Goal: Navigation & Orientation: Find specific page/section

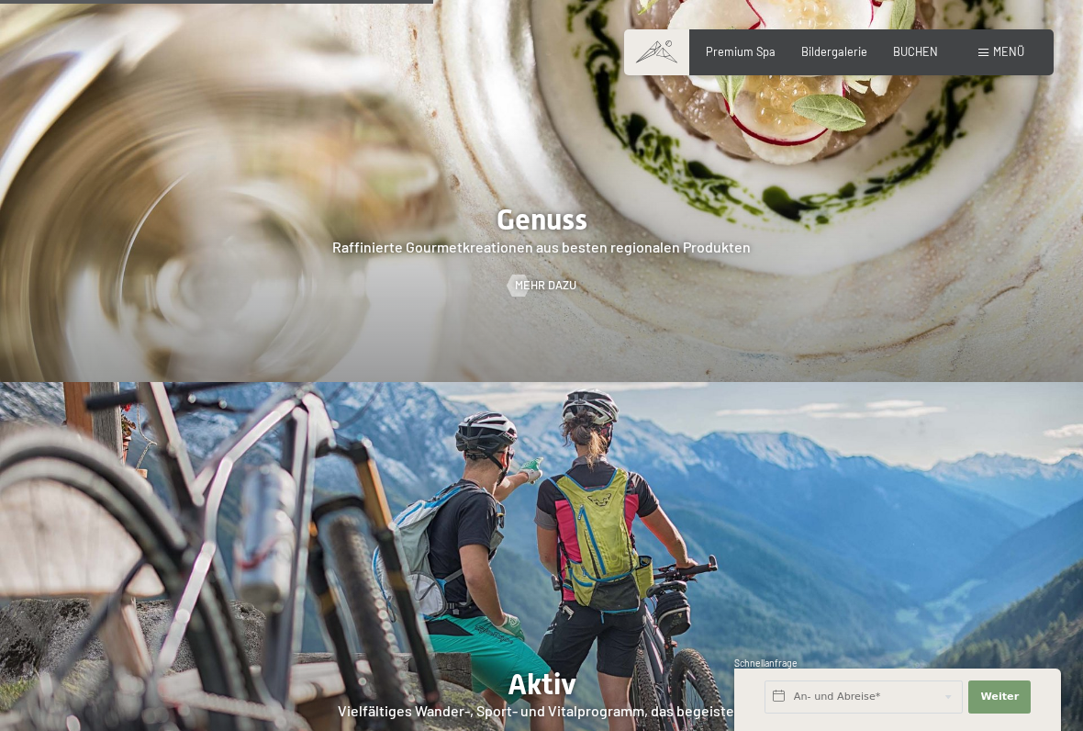
scroll to position [2618, 0]
click at [658, 54] on span at bounding box center [656, 52] width 65 height 46
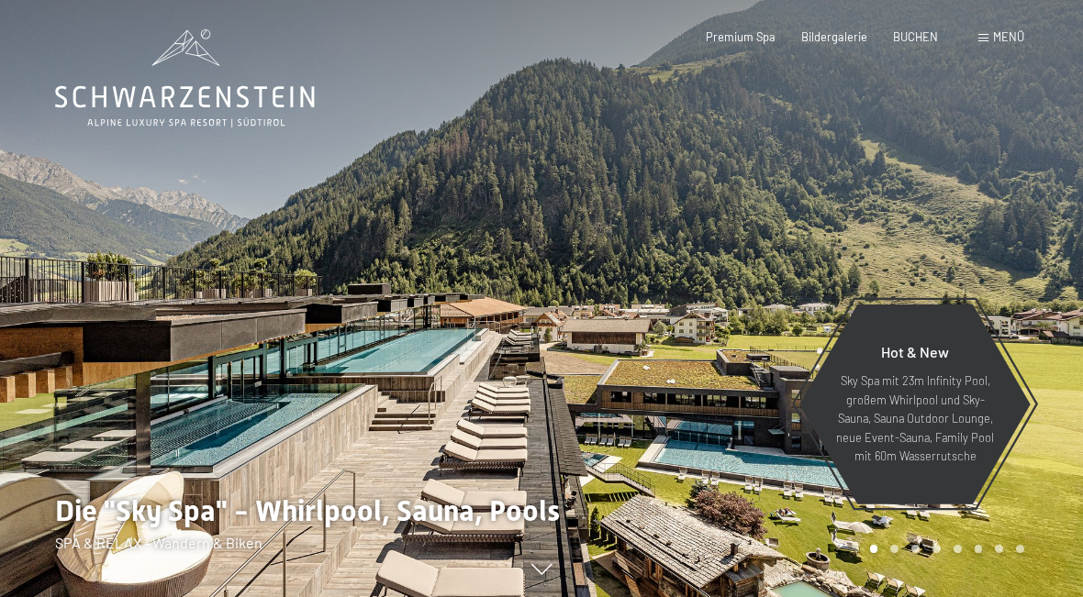
click at [1004, 42] on span "Menü" at bounding box center [1008, 36] width 31 height 15
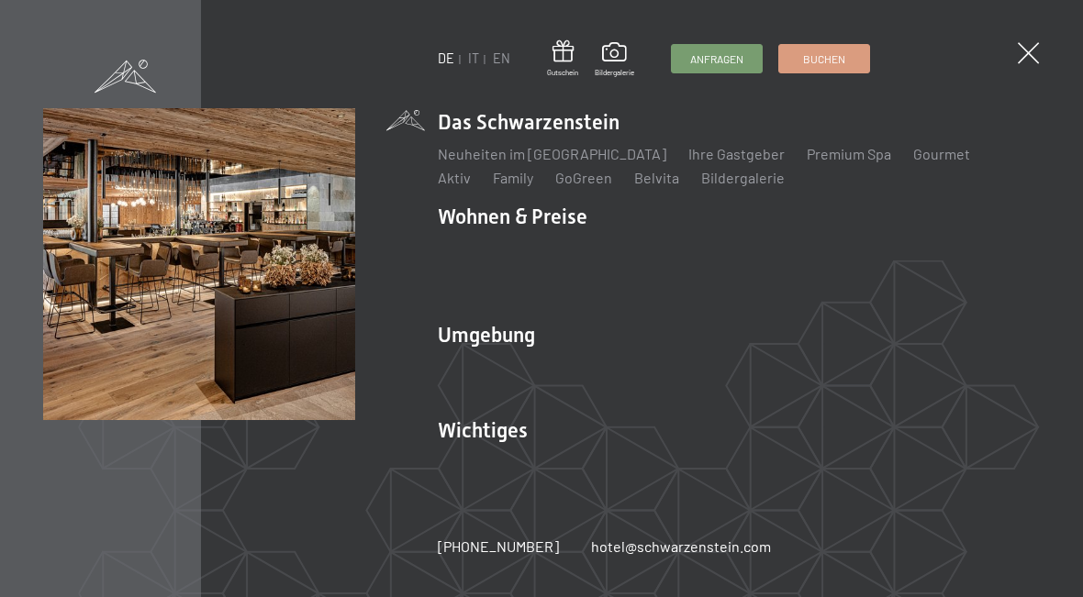
click at [708, 552] on link "hotel@ no-spam. schwarzenstein. no-spam. com" at bounding box center [681, 547] width 180 height 20
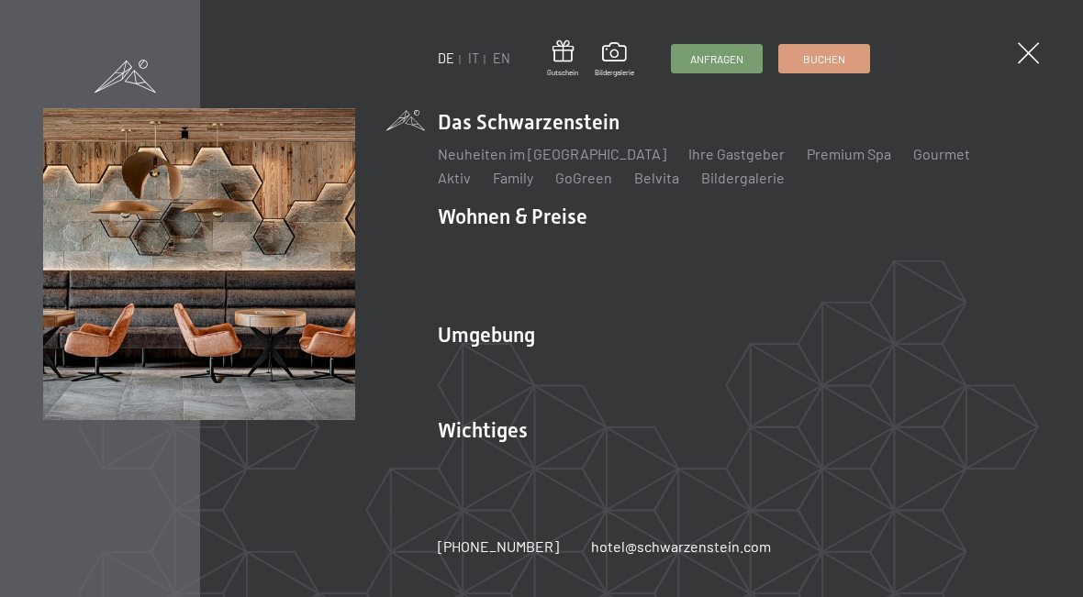
click at [492, 465] on link "Lage & Anreise" at bounding box center [487, 461] width 98 height 17
click at [605, 467] on link "Online bezahlen" at bounding box center [609, 461] width 103 height 17
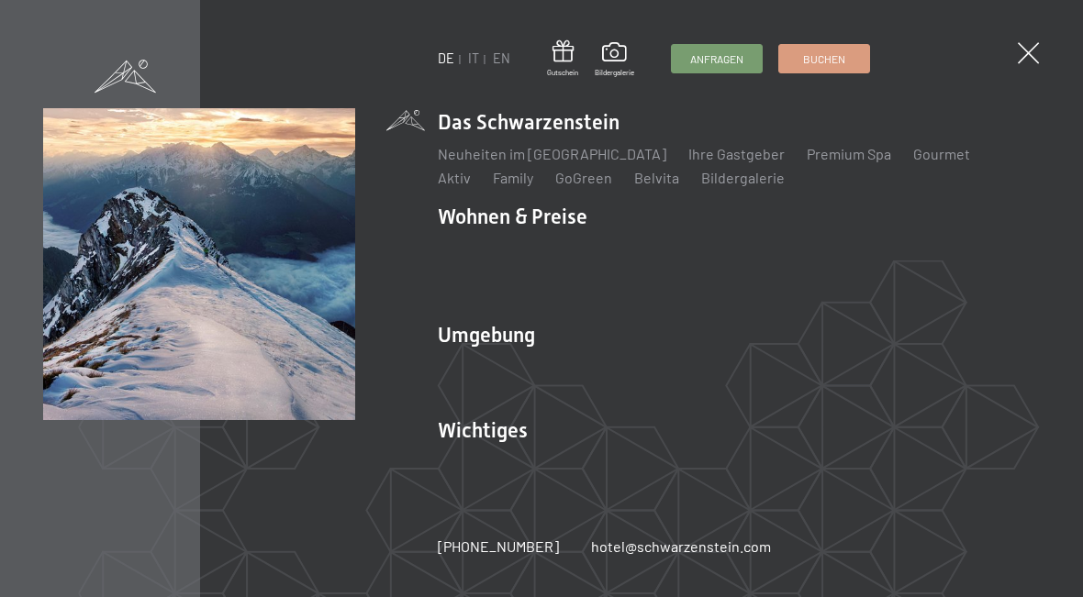
click at [720, 375] on link "Wandern & [PERSON_NAME]" at bounding box center [727, 367] width 184 height 17
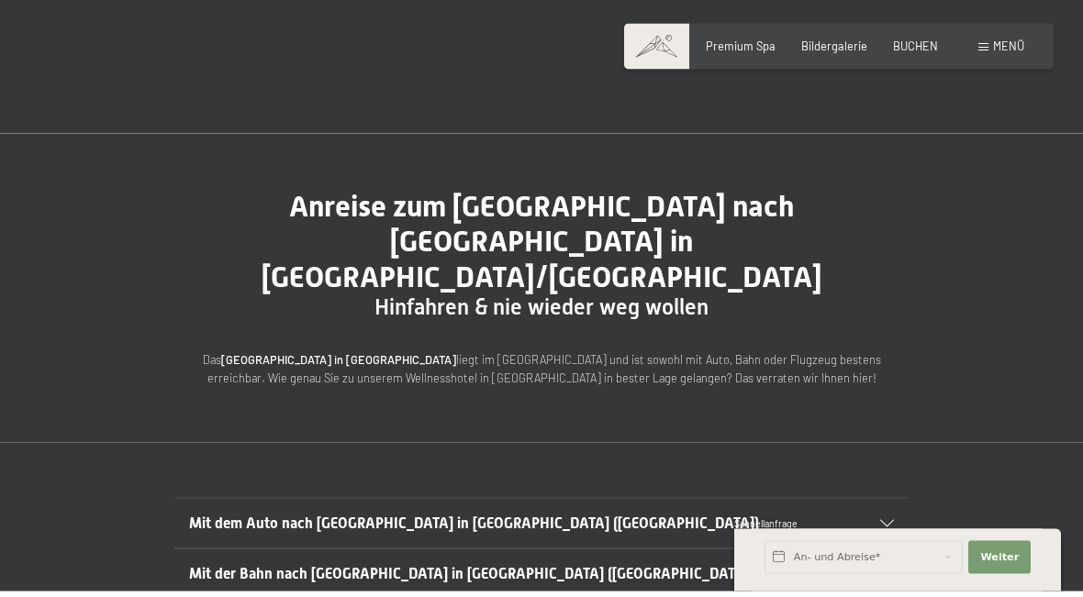
scroll to position [14, 0]
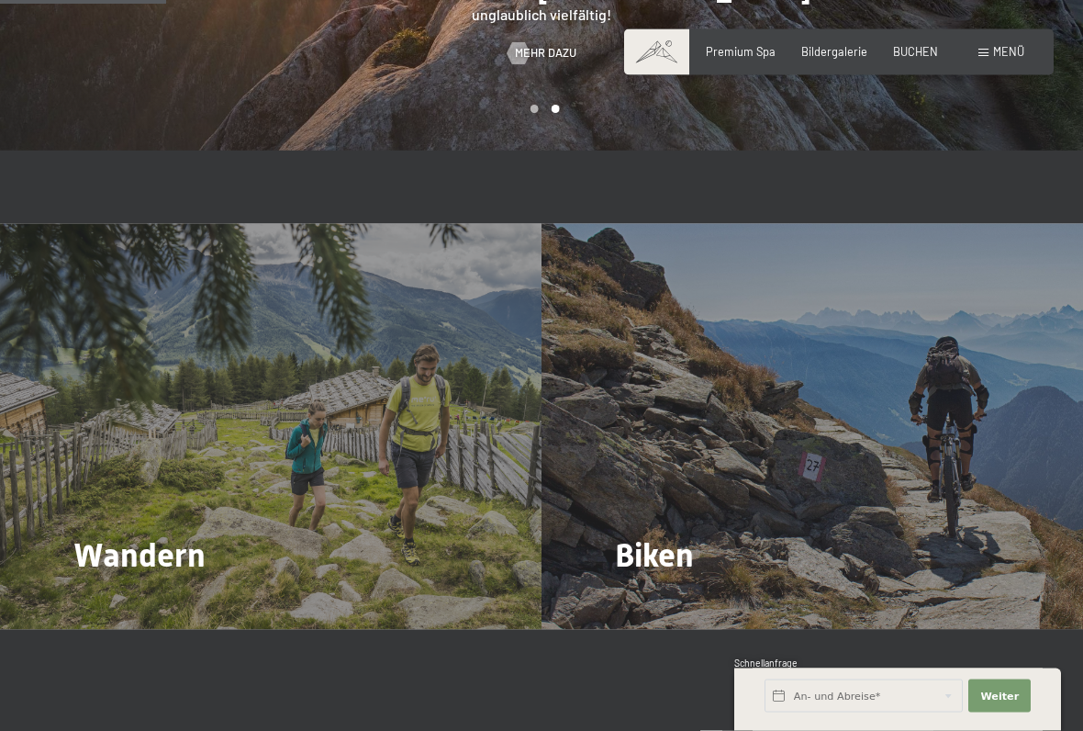
scroll to position [1345, 0]
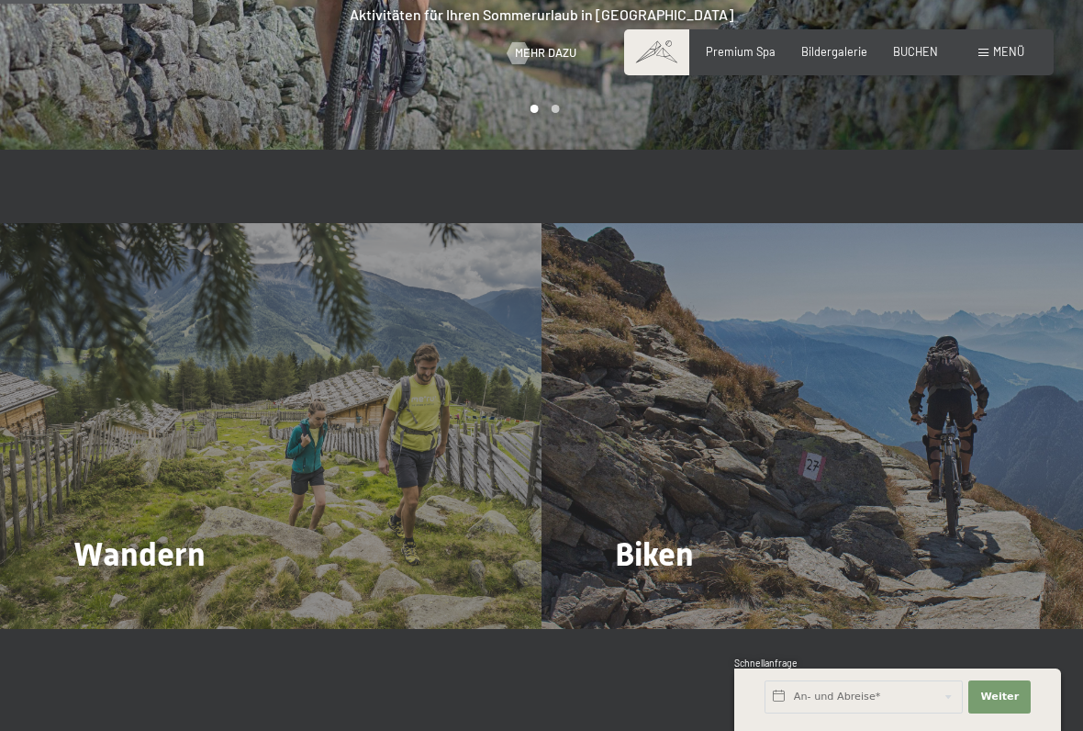
click at [100, 597] on span "Mehr dazu" at bounding box center [111, 605] width 61 height 17
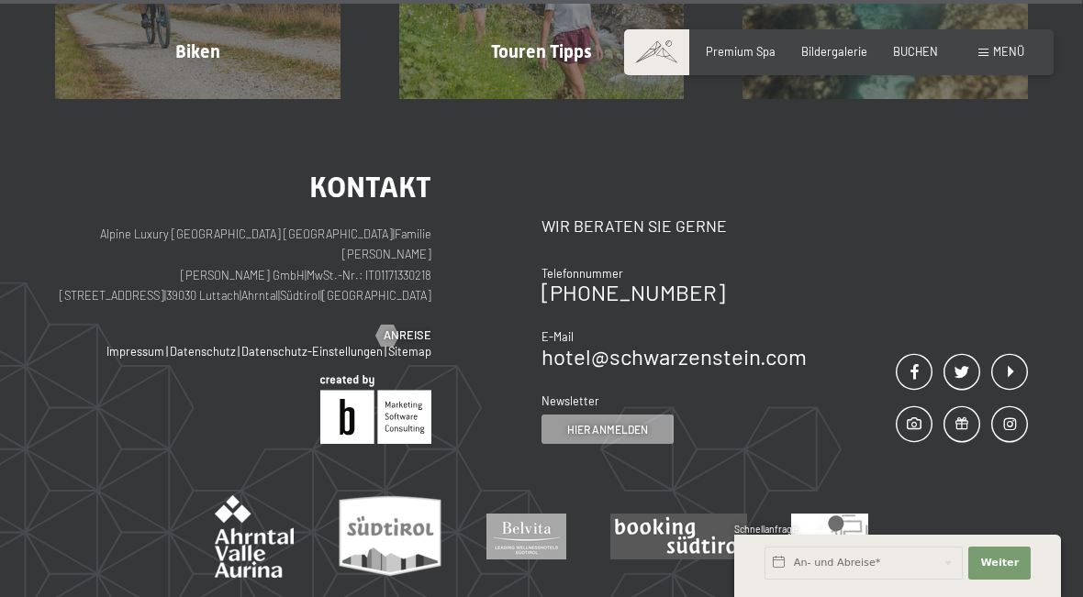
scroll to position [5831, 0]
